Goal: Contribute content: Add original content to the website for others to see

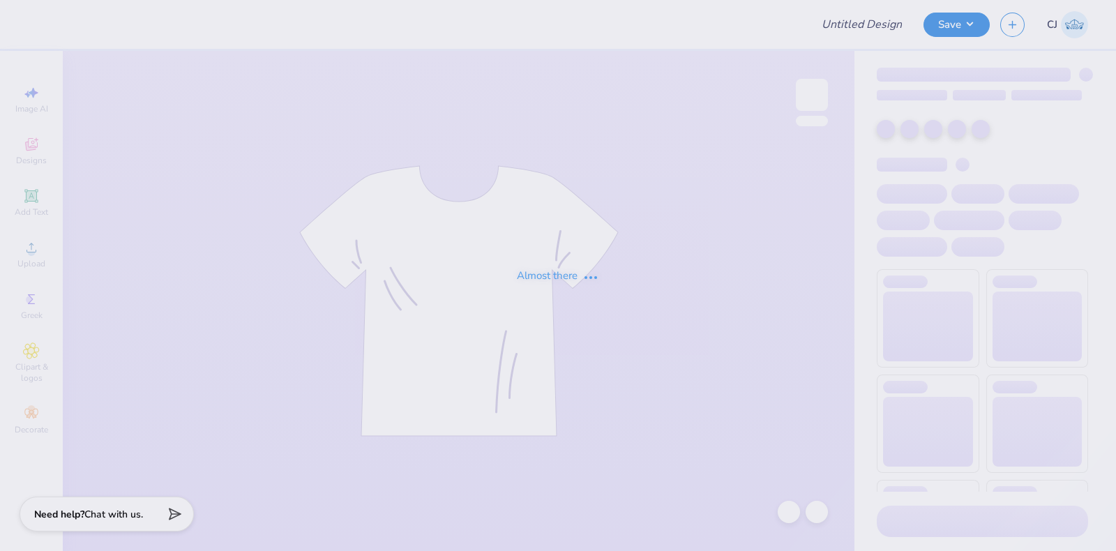
type input "Shirts for MTH Staff!"
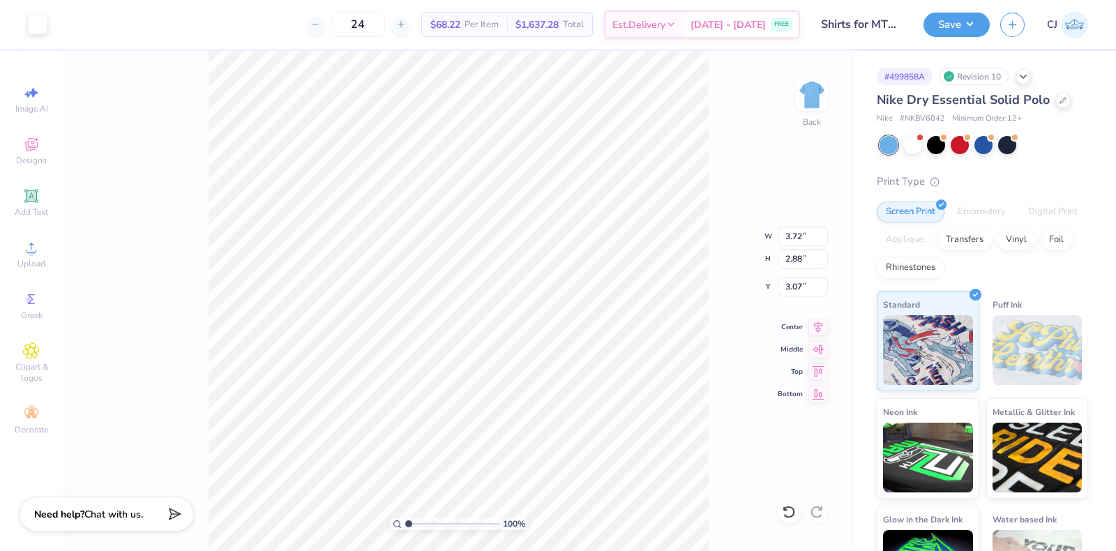
type input "0.50"
click at [42, 357] on div "Clipart & logos" at bounding box center [31, 363] width 49 height 52
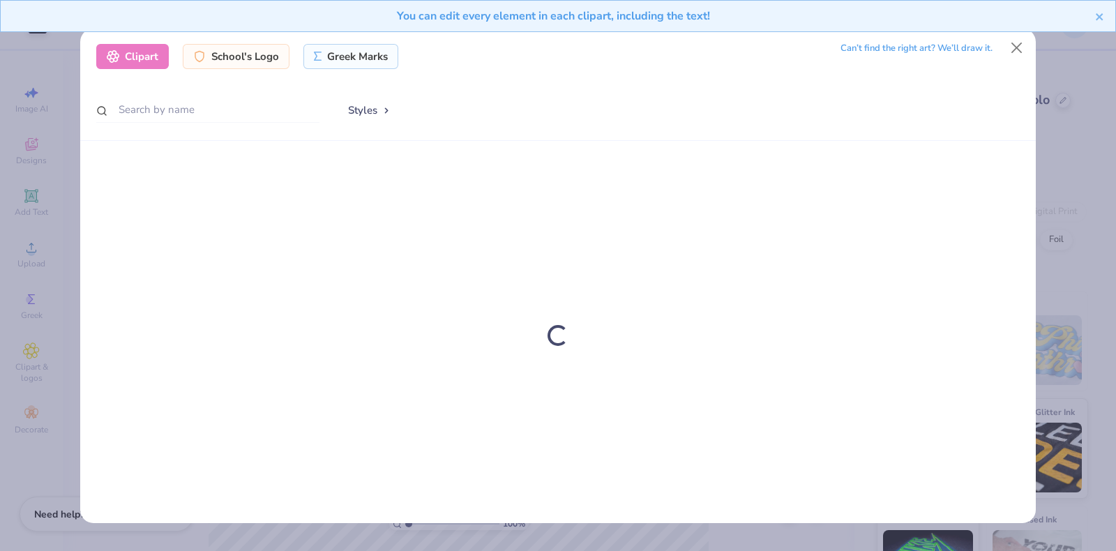
click at [225, 70] on div "Clipart School's Logo Greek Marks Can’t find the right art? We’ll draw it. Styl…" at bounding box center [558, 85] width 956 height 112
click at [225, 64] on div "School's Logo" at bounding box center [236, 54] width 107 height 25
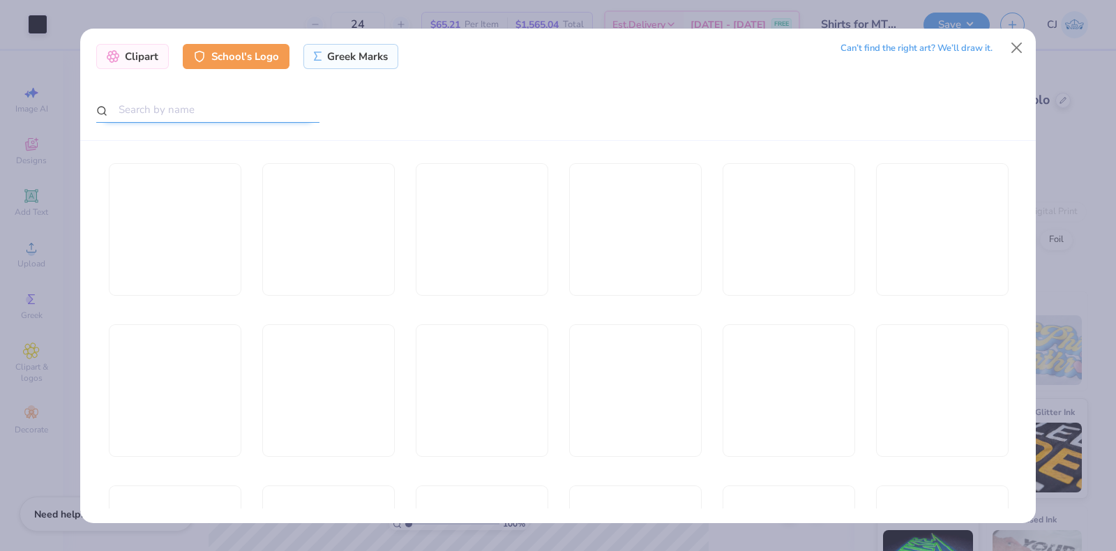
click at [193, 115] on input "text" at bounding box center [207, 110] width 223 height 26
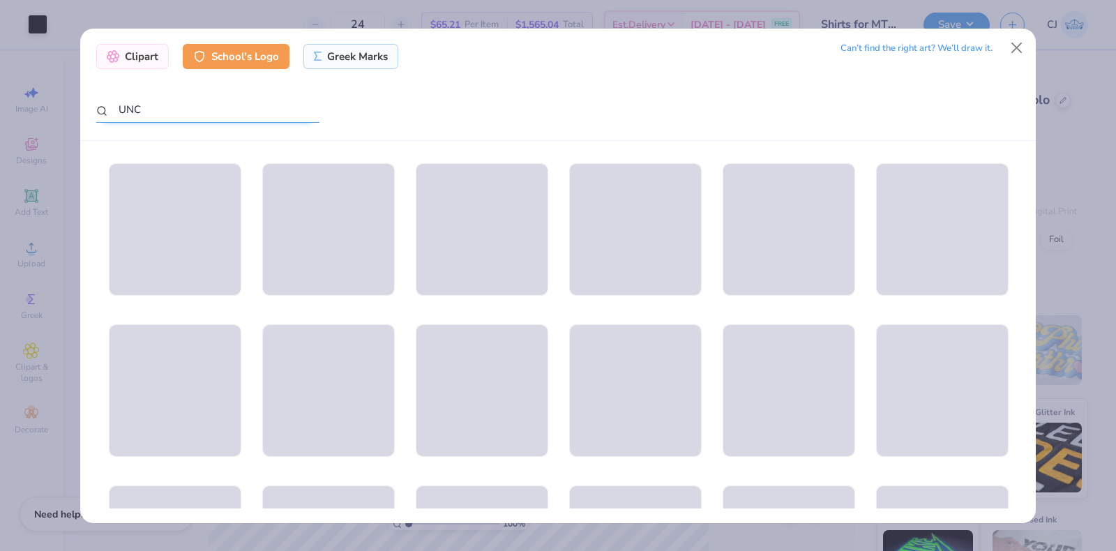
type input "UNC"
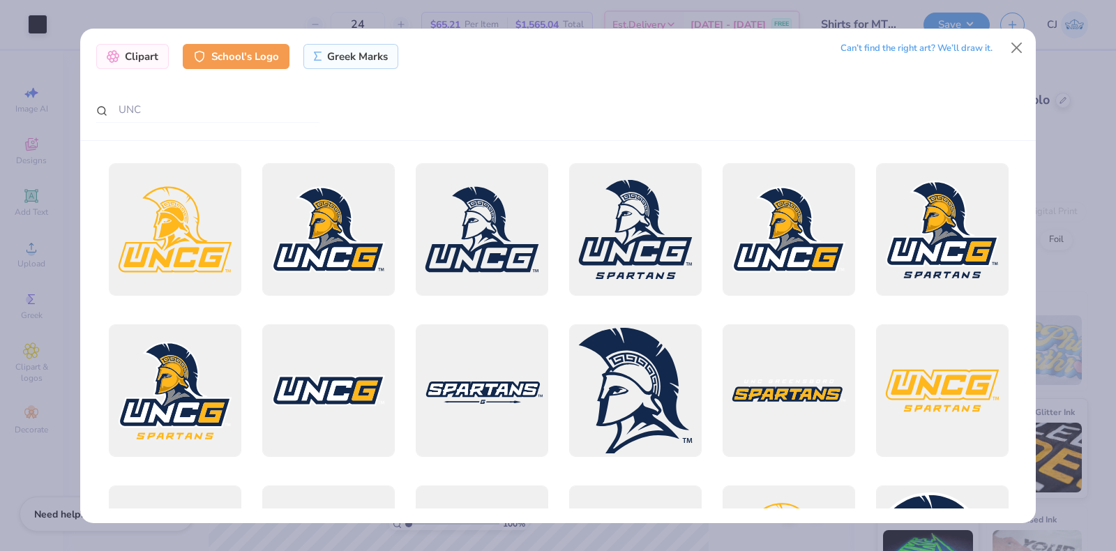
click at [1116, 284] on div "Clipart School's Logo Greek Marks Can’t find the right art? We’ll draw it. UNC" at bounding box center [558, 275] width 1116 height 551
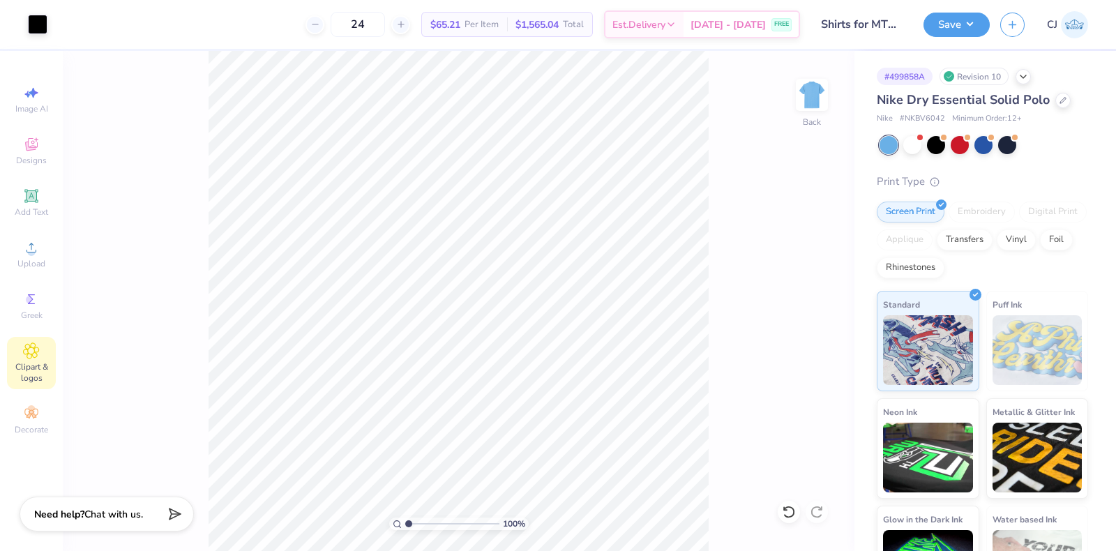
click at [29, 357] on icon at bounding box center [31, 351] width 16 height 17
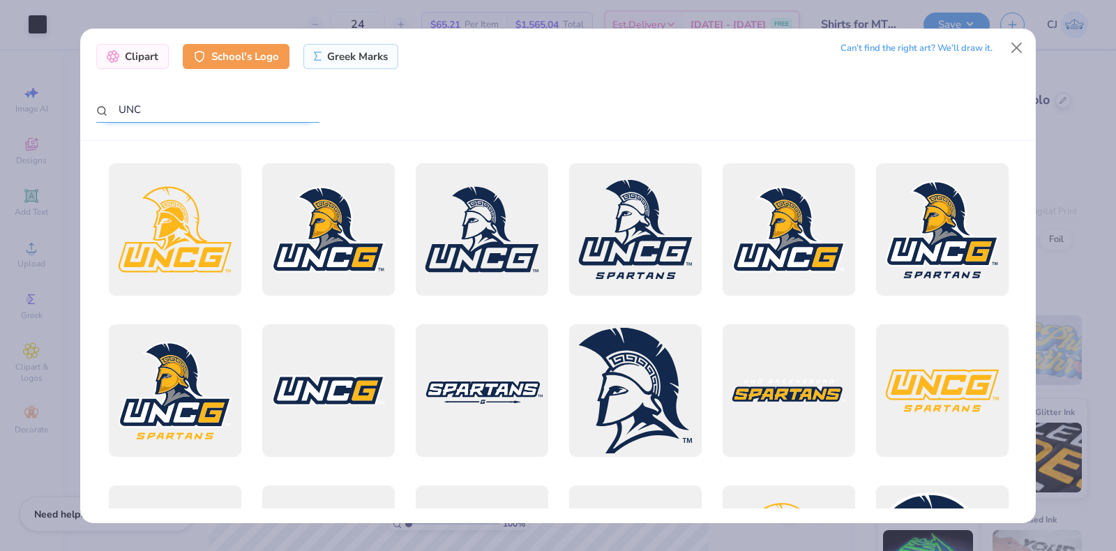
click at [178, 106] on input "UNC" at bounding box center [207, 110] width 223 height 26
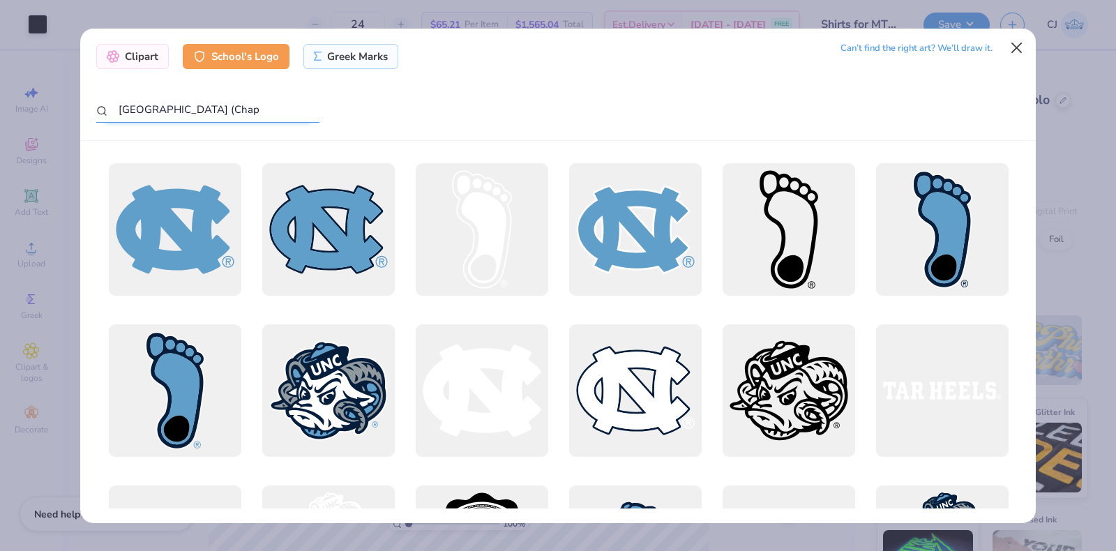
type input "[GEOGRAPHIC_DATA] (Chap"
click at [1017, 45] on button "Close" at bounding box center [1017, 47] width 27 height 27
